Goal: Information Seeking & Learning: Learn about a topic

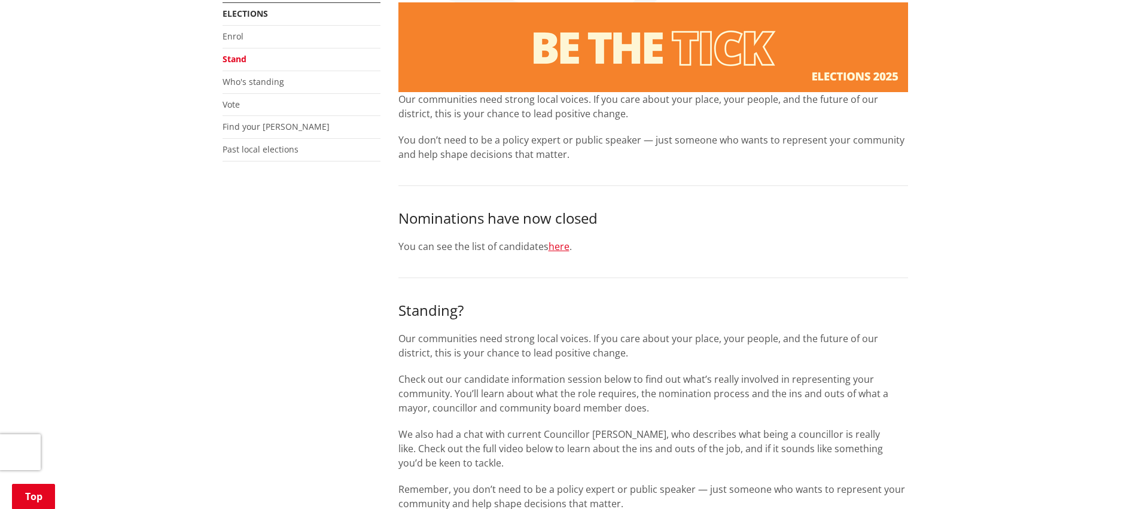
scroll to position [60, 0]
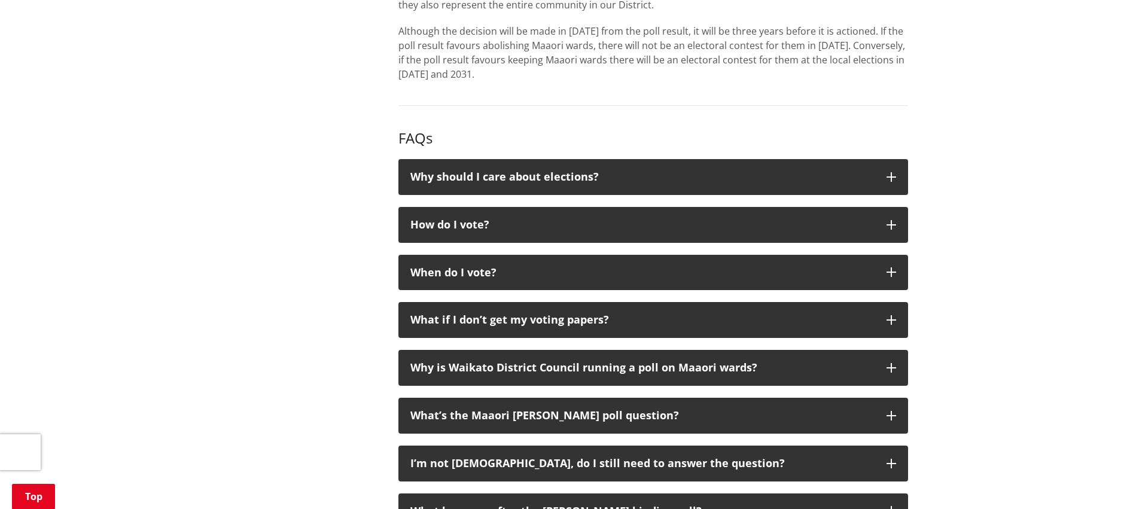
scroll to position [1256, 0]
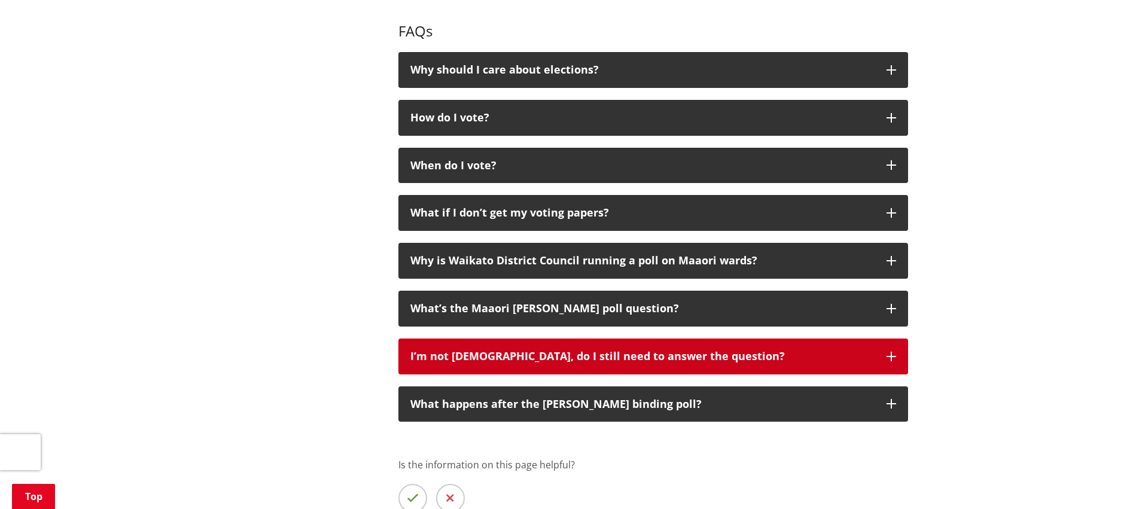
click at [889, 350] on button "I’m not [DEMOGRAPHIC_DATA], do I still need to answer the question?" at bounding box center [653, 356] width 510 height 36
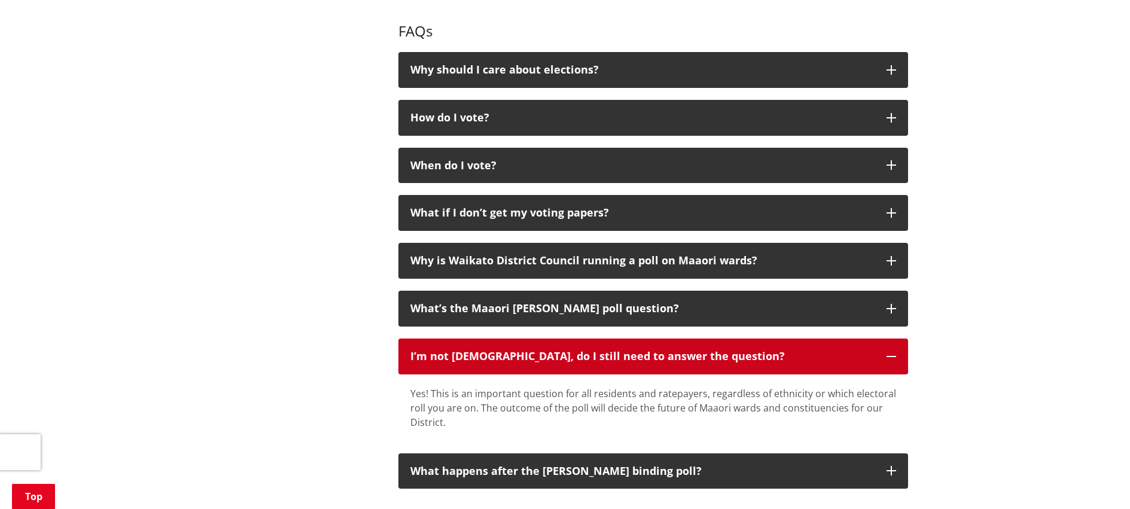
click at [889, 350] on button "I’m not [DEMOGRAPHIC_DATA], do I still need to answer the question?" at bounding box center [653, 356] width 510 height 36
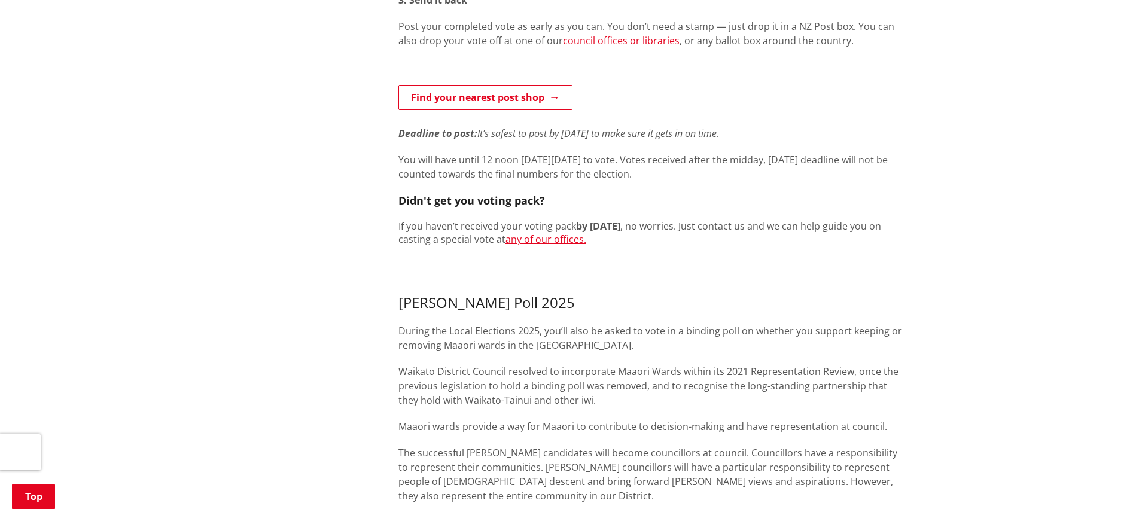
scroll to position [538, 0]
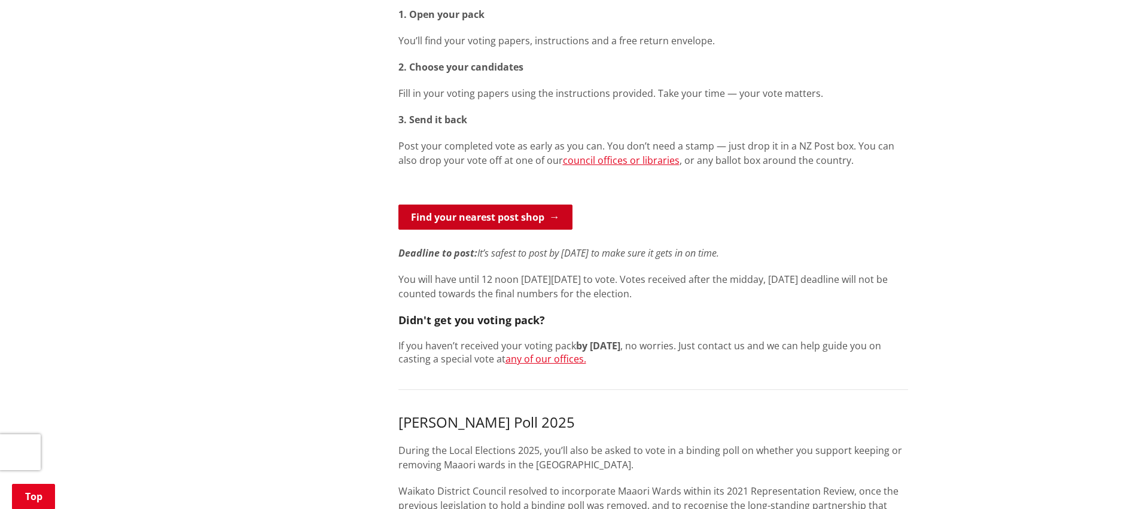
click at [484, 215] on link "Find your nearest post shop" at bounding box center [485, 217] width 174 height 25
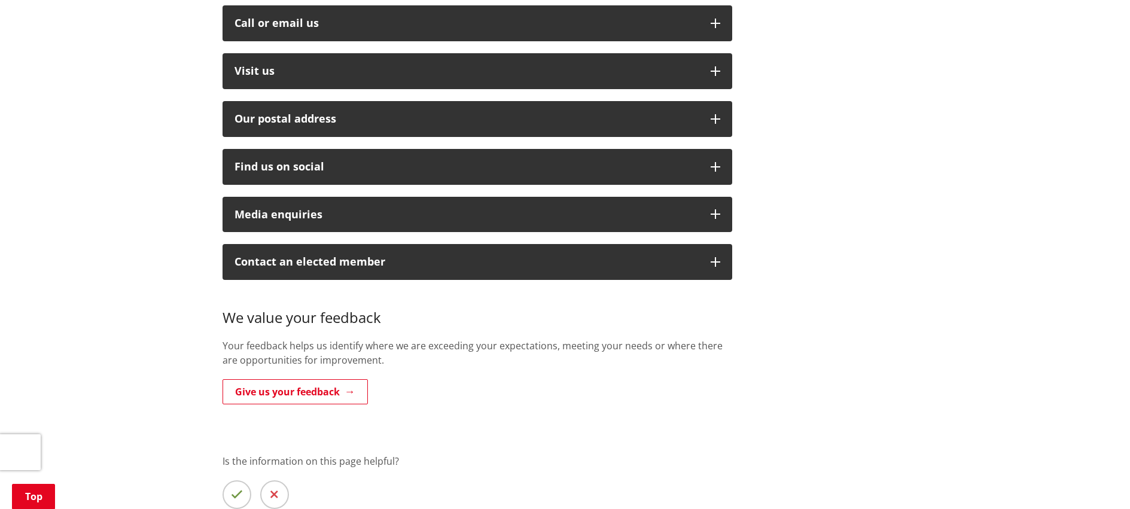
scroll to position [538, 0]
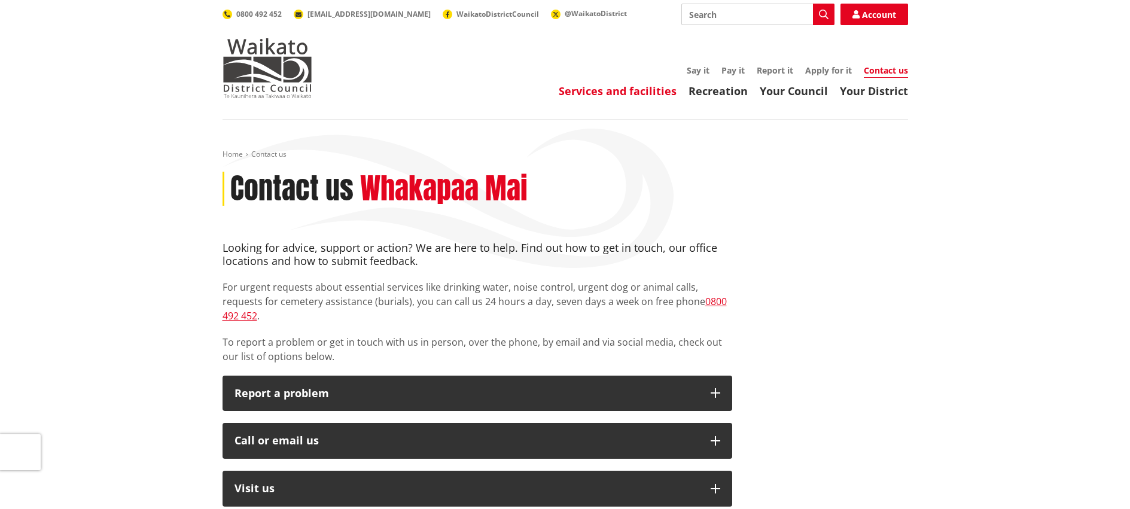
click at [606, 86] on link "Services and facilities" at bounding box center [618, 91] width 118 height 14
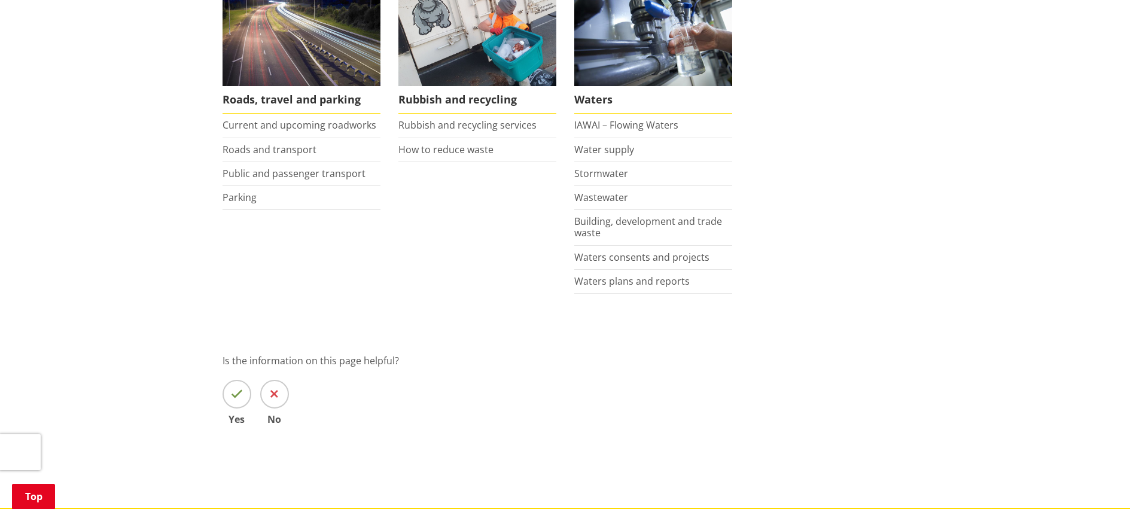
scroll to position [1136, 0]
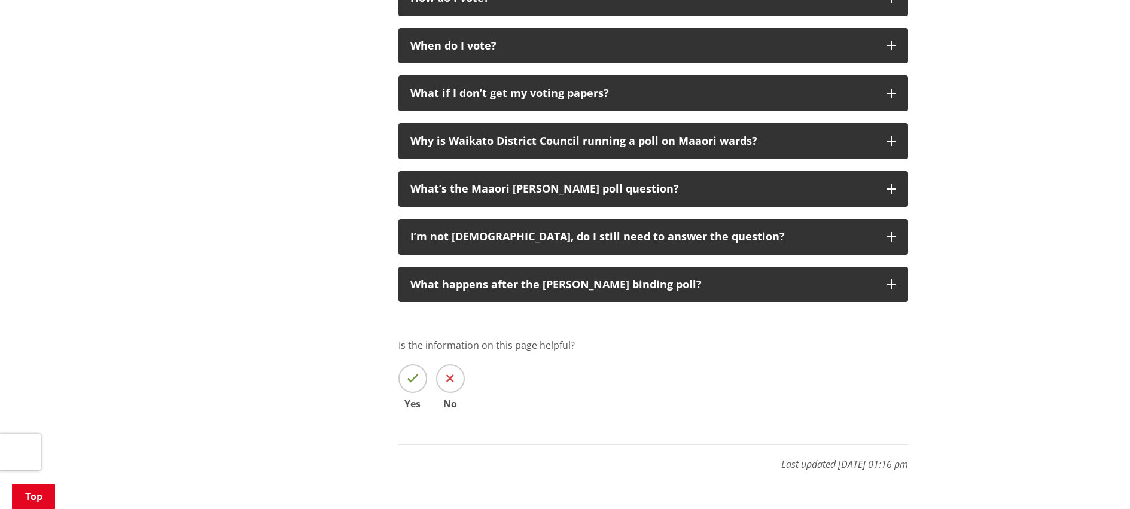
scroll to position [1256, 0]
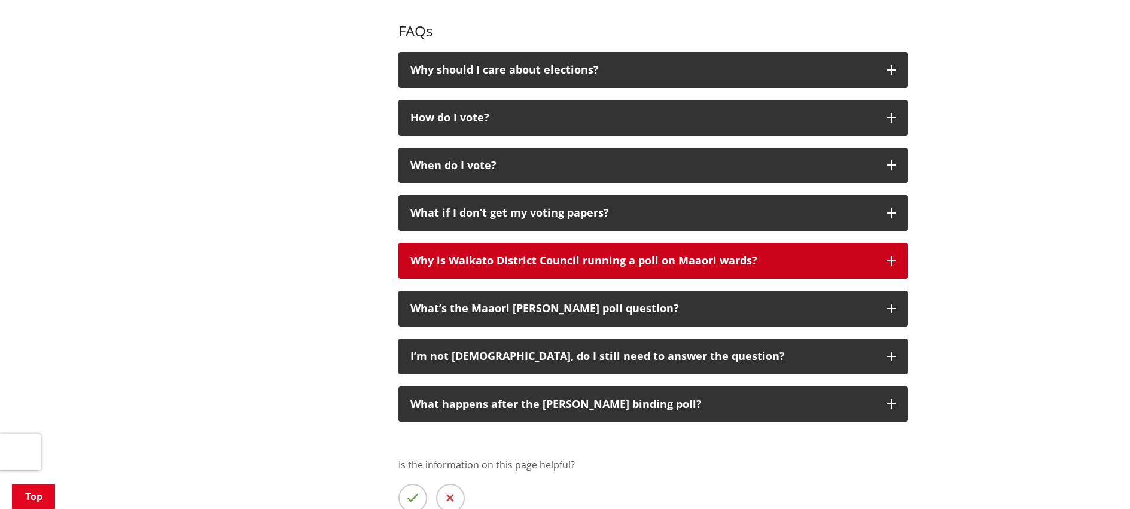
click at [898, 257] on button "Why is Waikato District Council running a poll on Maaori wards?" at bounding box center [653, 261] width 510 height 36
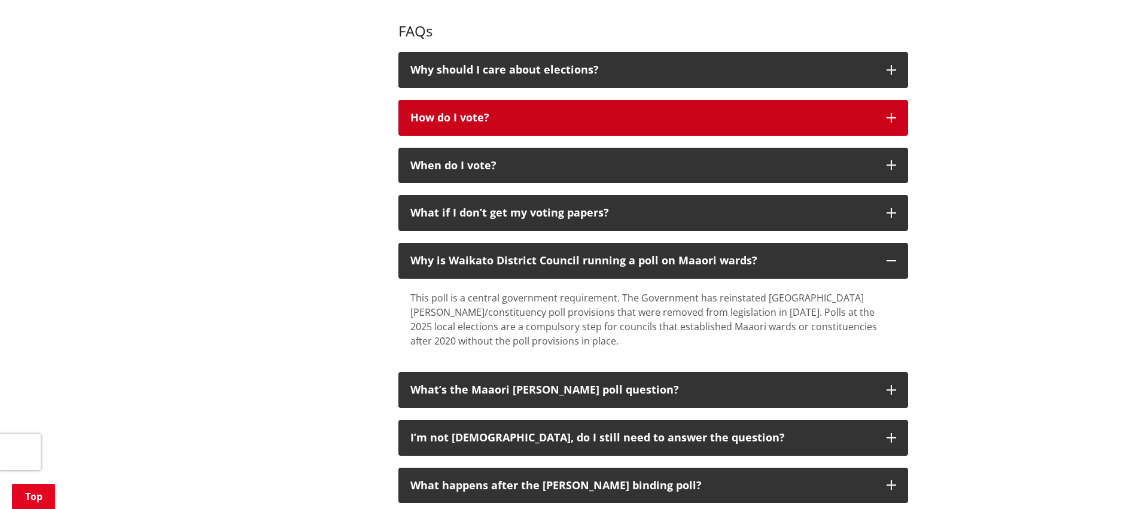
click at [893, 114] on icon "button" at bounding box center [891, 118] width 10 height 10
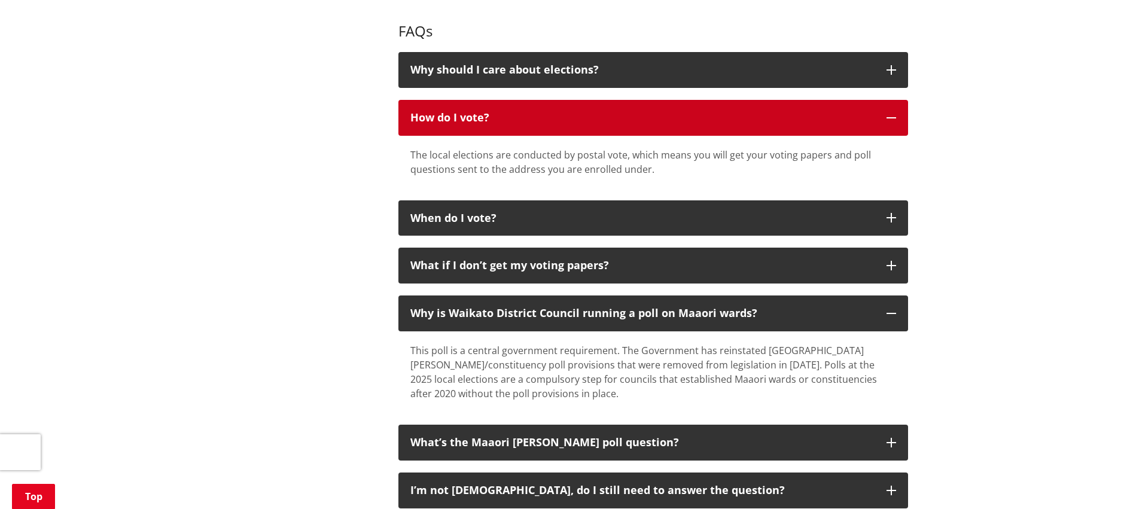
click at [888, 120] on icon "button" at bounding box center [891, 118] width 10 height 10
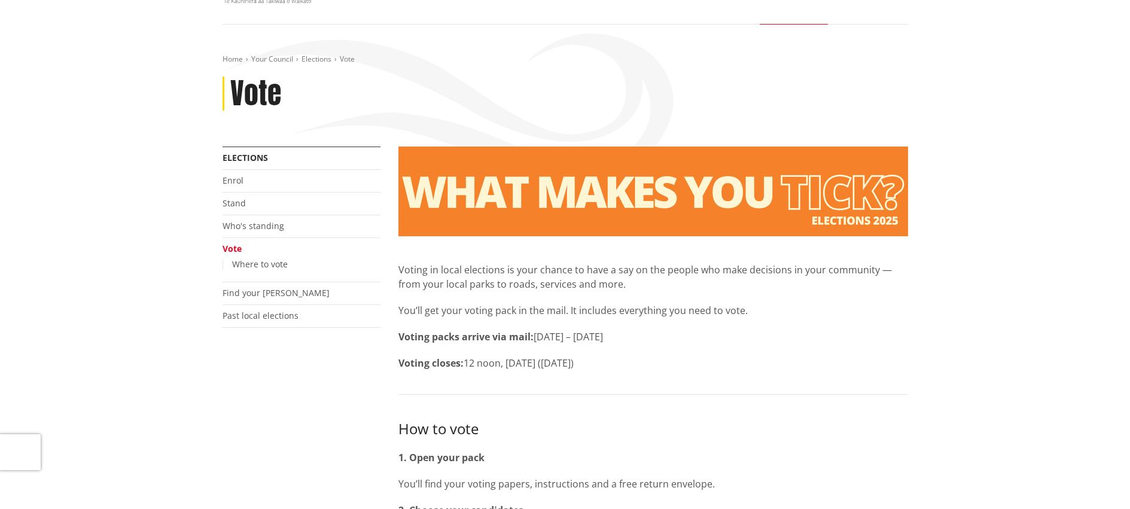
scroll to position [60, 0]
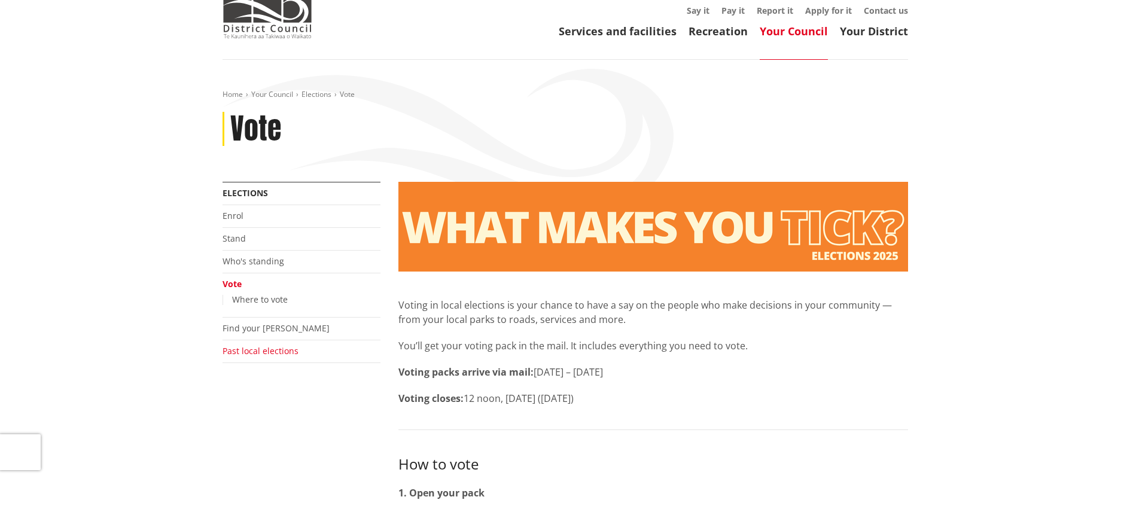
click at [270, 351] on link "Past local elections" at bounding box center [260, 350] width 76 height 11
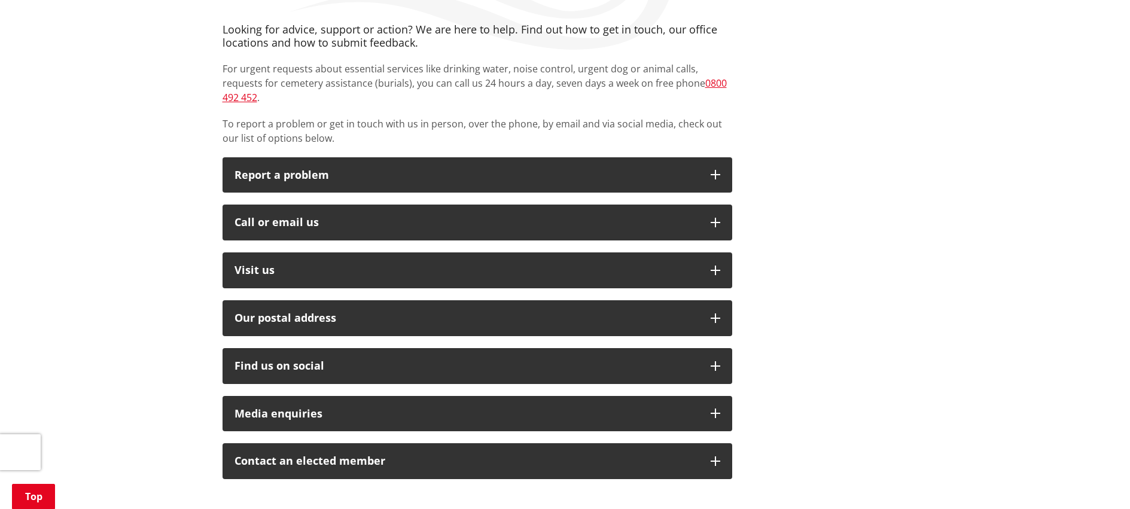
scroll to position [239, 0]
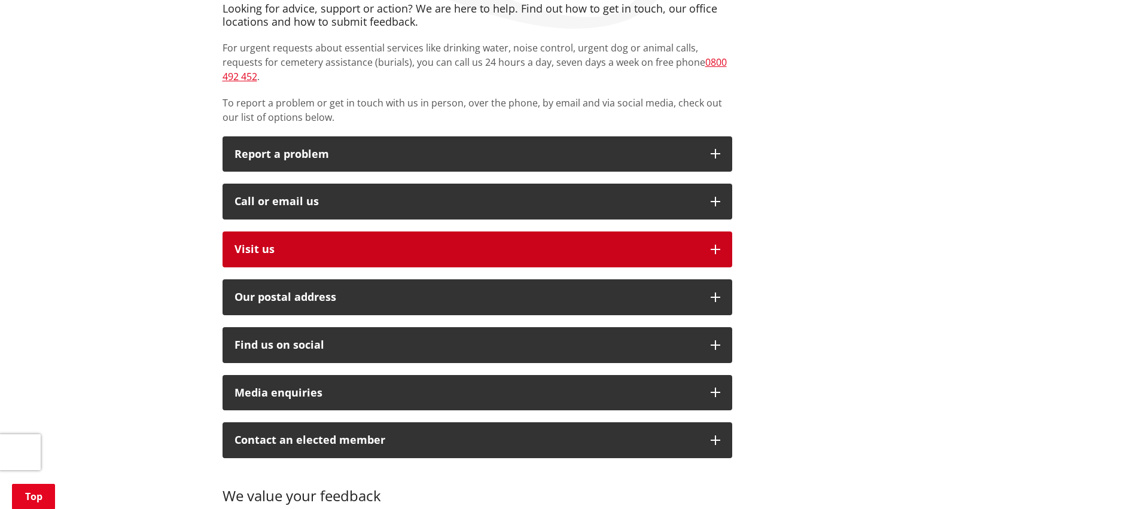
click at [706, 236] on button "Visit us" at bounding box center [477, 249] width 510 height 36
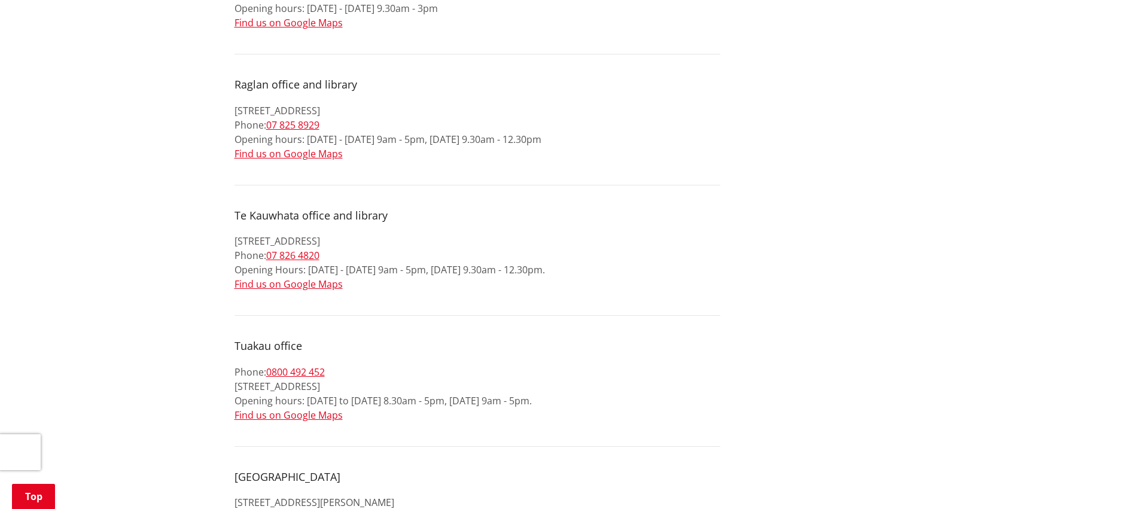
scroll to position [1076, 0]
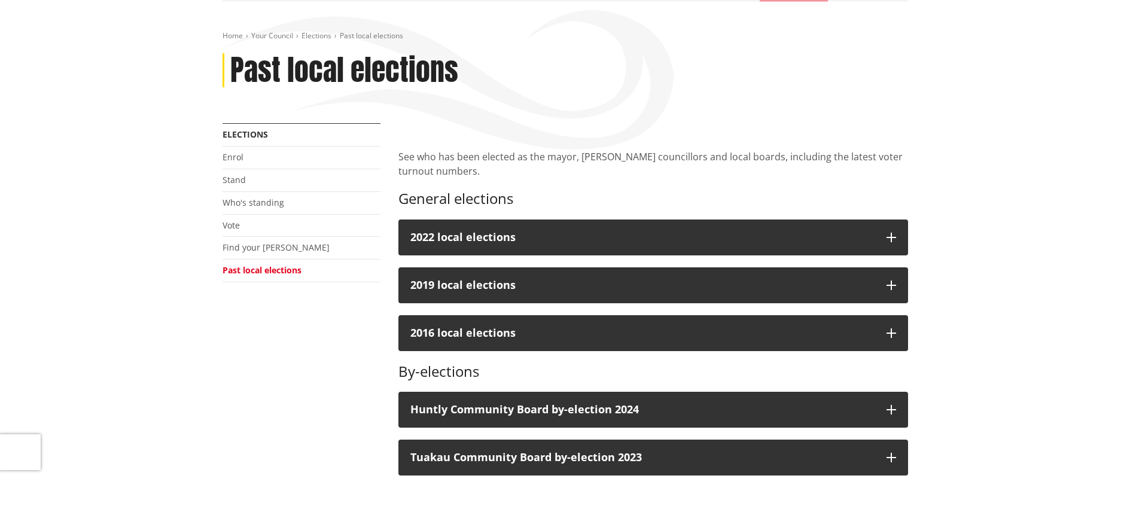
scroll to position [120, 0]
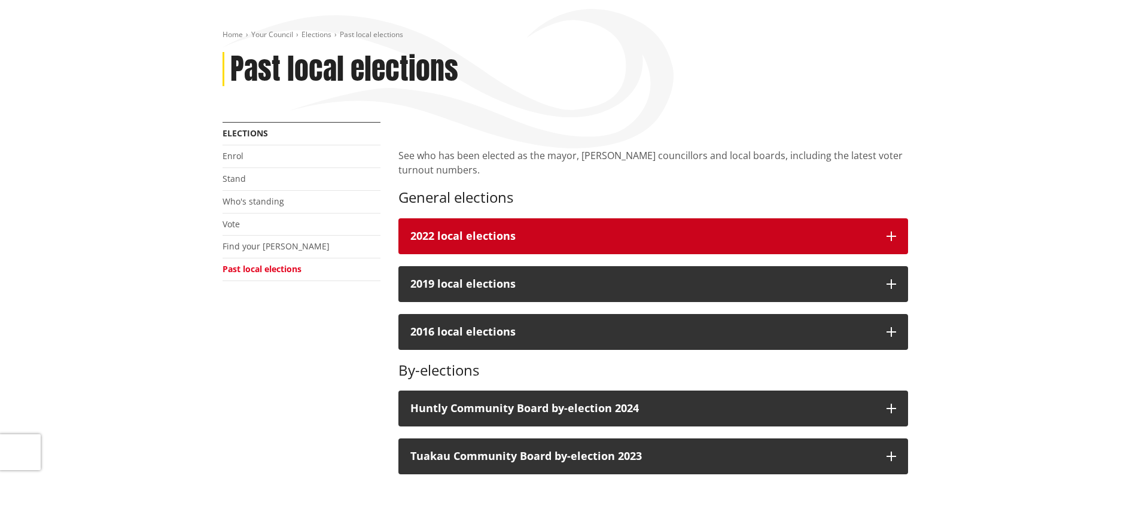
click at [893, 238] on icon "button" at bounding box center [891, 236] width 10 height 10
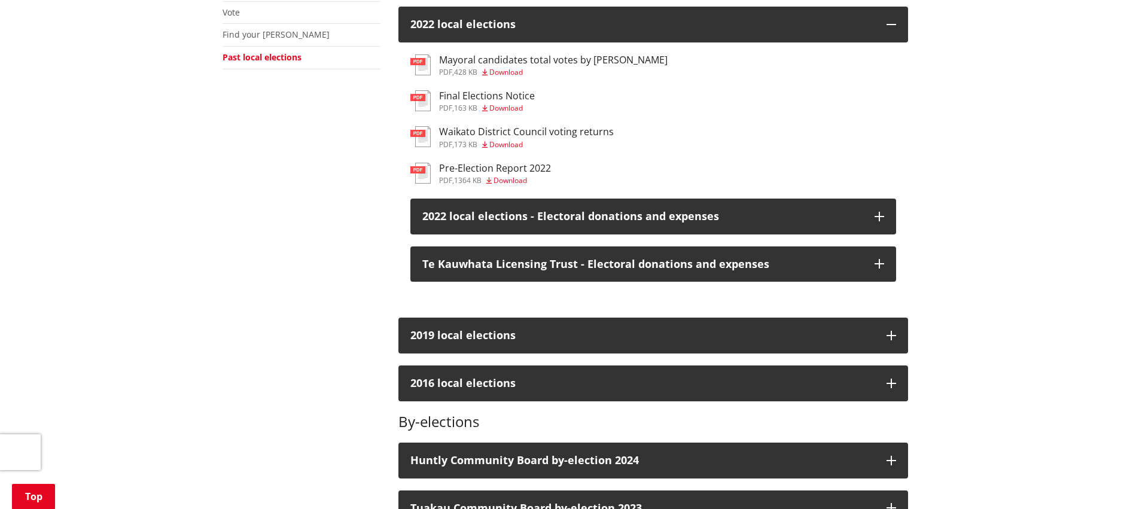
scroll to position [359, 0]
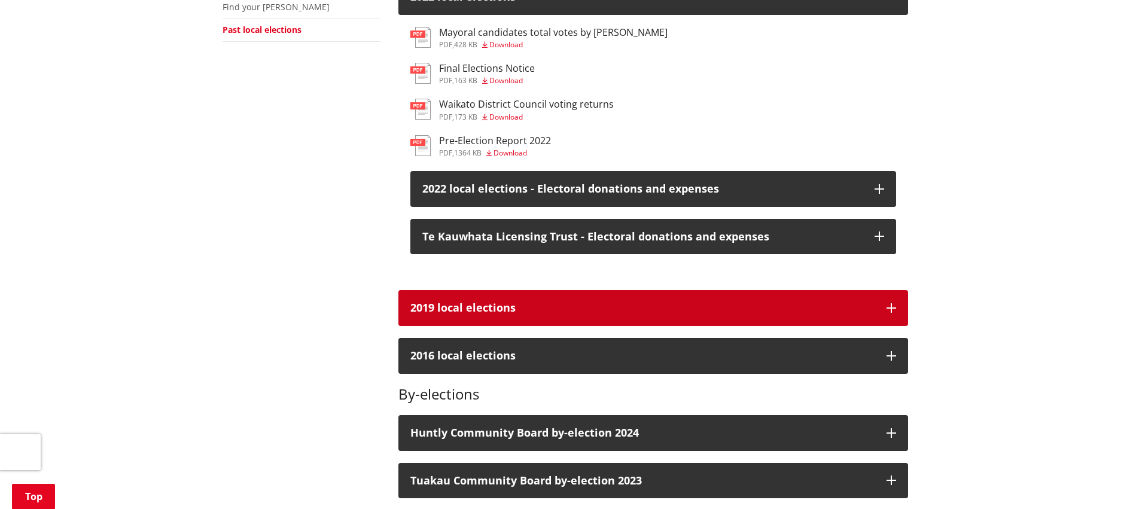
click at [883, 307] on button "2019 local elections" at bounding box center [653, 308] width 510 height 36
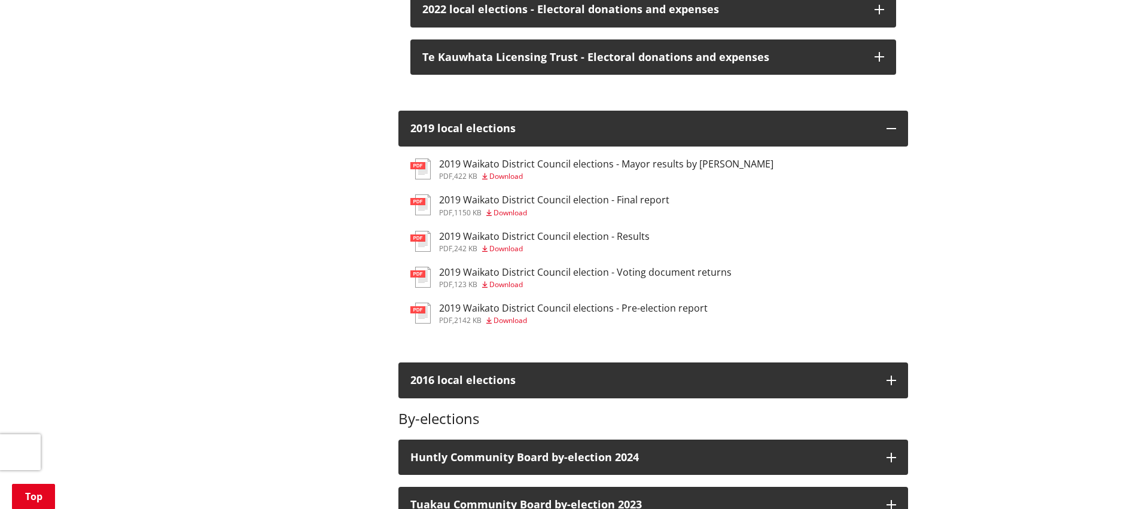
scroll to position [658, 0]
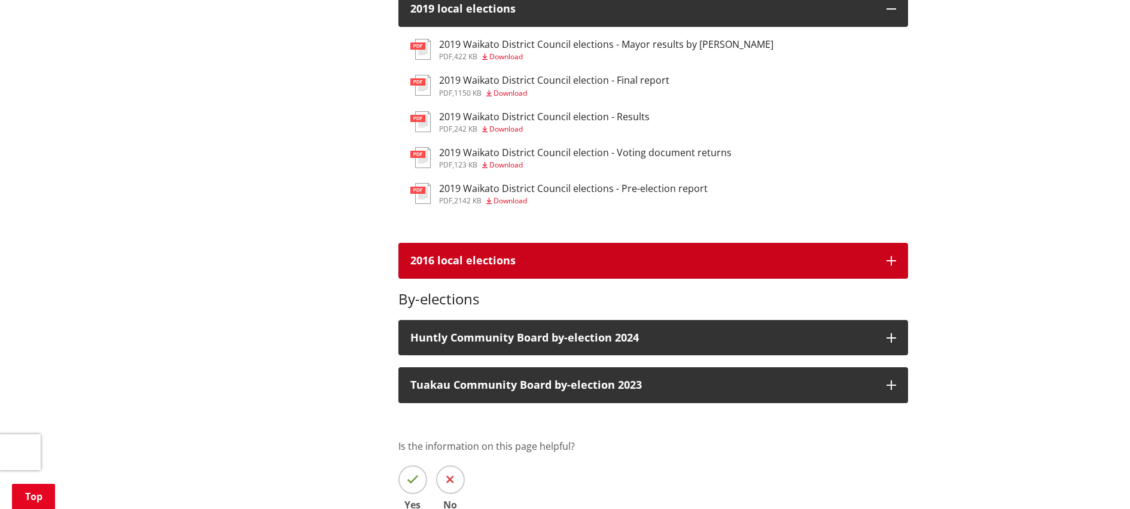
click at [883, 269] on button "2016 local elections" at bounding box center [653, 261] width 510 height 36
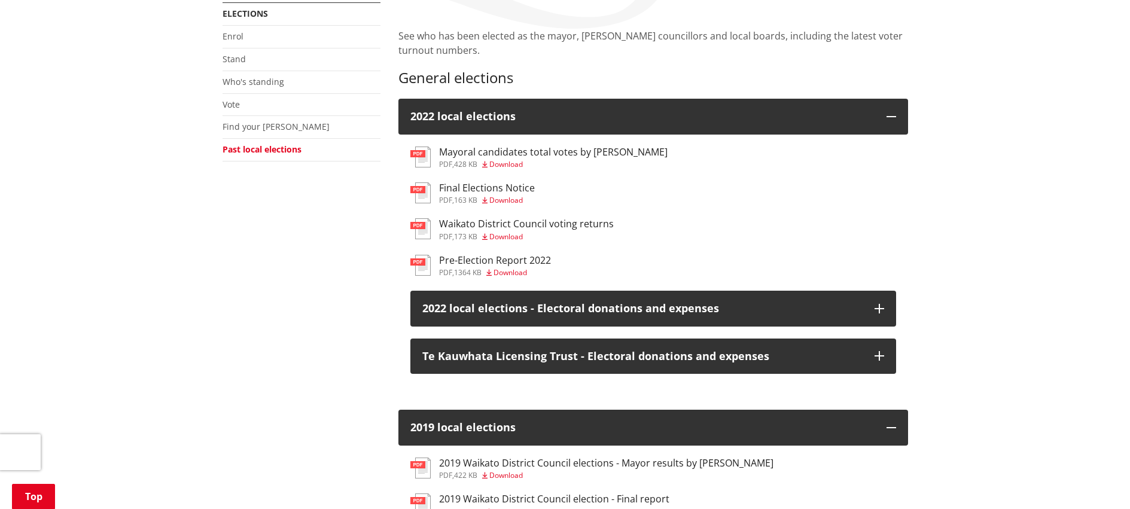
scroll to position [0, 0]
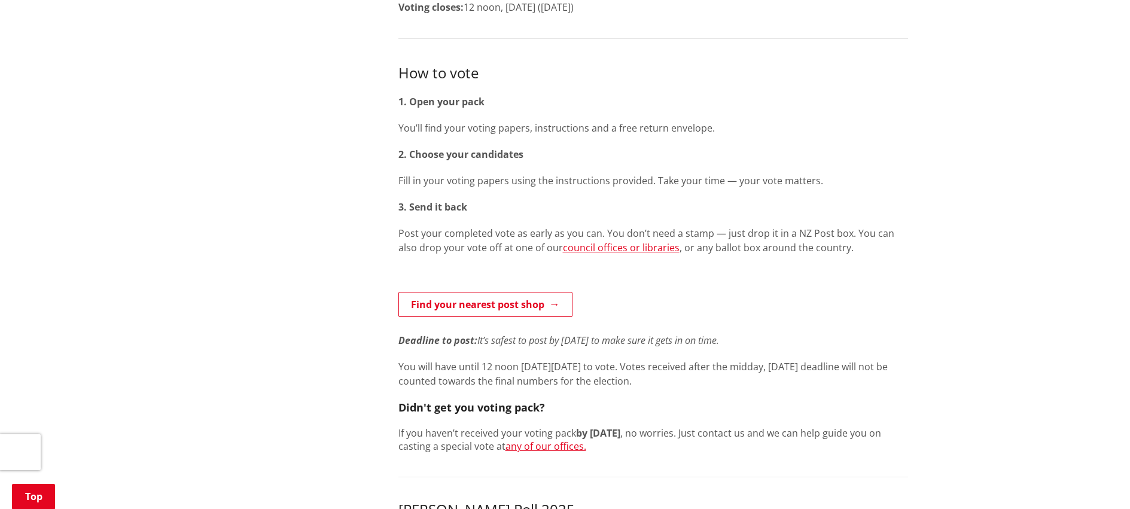
scroll to position [478, 0]
